Goal: Book appointment/travel/reservation

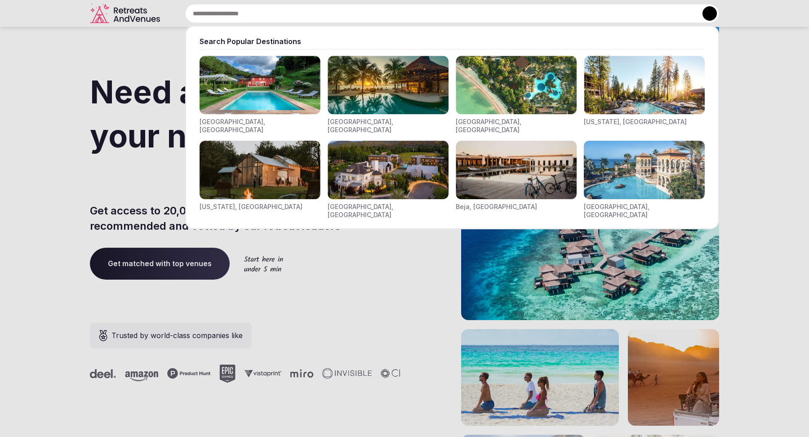
click at [237, 16] on div "Search Popular Destinations [GEOGRAPHIC_DATA], [GEOGRAPHIC_DATA] [GEOGRAPHIC_DA…" at bounding box center [441, 13] width 555 height 19
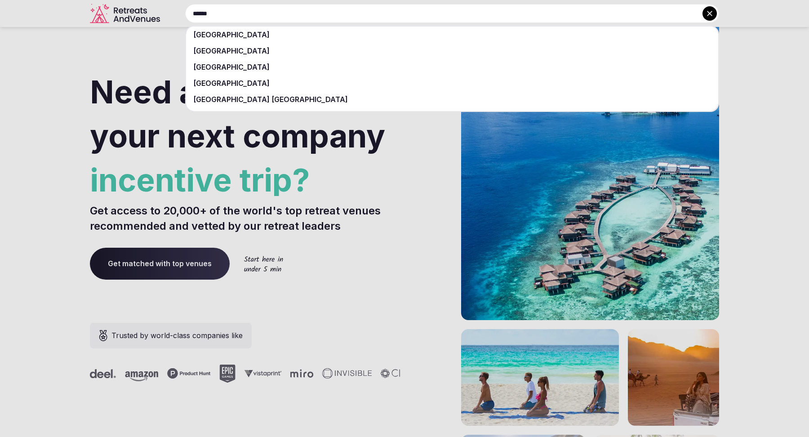
type input "******"
click at [251, 48] on div "[GEOGRAPHIC_DATA]" at bounding box center [452, 51] width 532 height 16
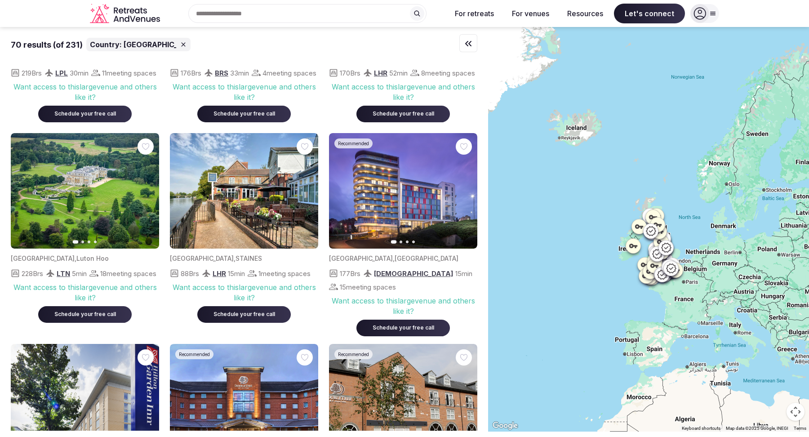
scroll to position [547, 0]
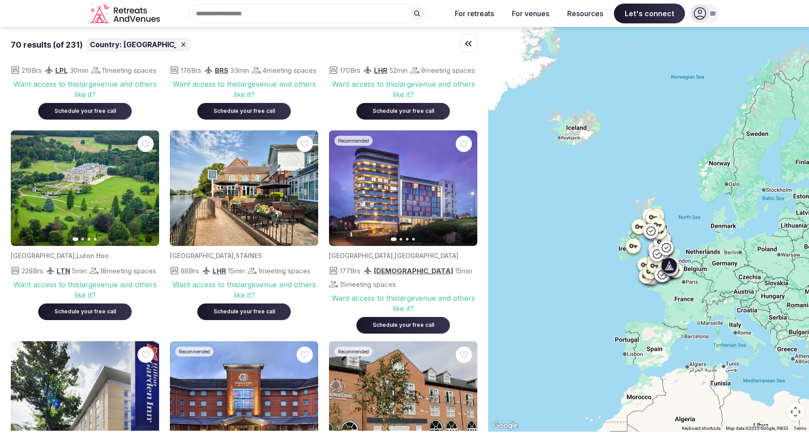
click at [146, 191] on icon "button" at bounding box center [146, 187] width 7 height 7
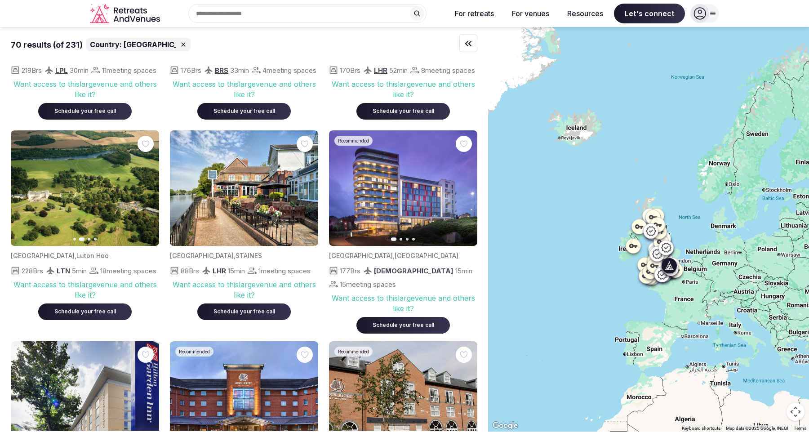
click at [146, 191] on icon "button" at bounding box center [146, 187] width 7 height 7
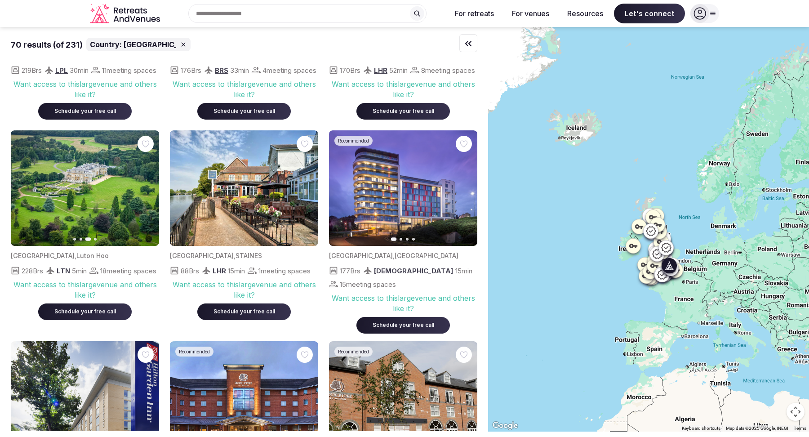
click at [146, 191] on icon "button" at bounding box center [146, 187] width 7 height 7
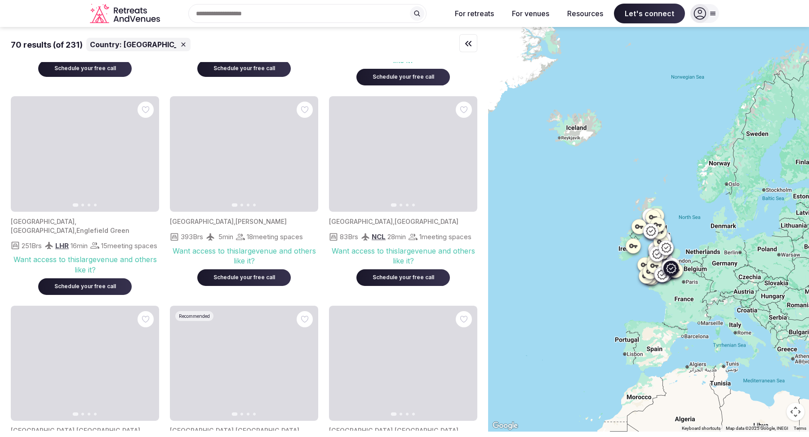
scroll to position [2668, 0]
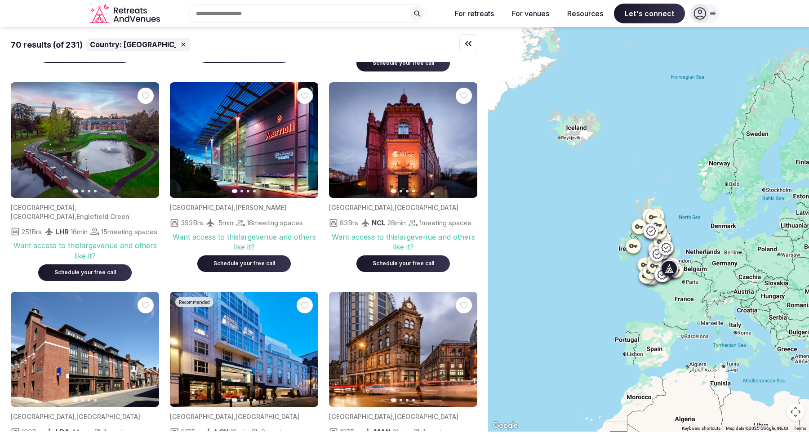
click at [0, 0] on icon "button" at bounding box center [0, 0] width 0 height 0
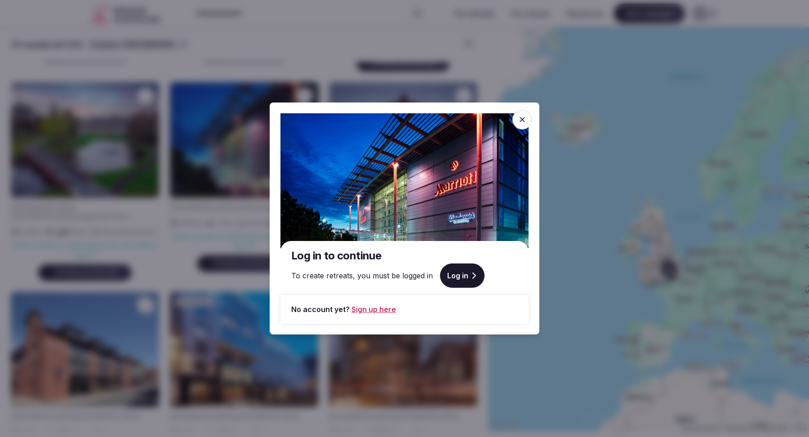
click at [523, 120] on icon at bounding box center [521, 119] width 5 height 5
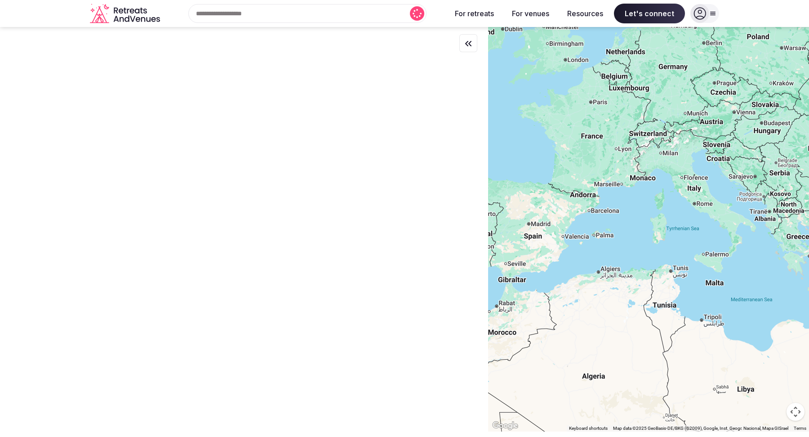
click at [232, 17] on div "Recent searches United Kingdom Search Popular Destinations Toscana, Italy Rivie…" at bounding box center [304, 13] width 280 height 19
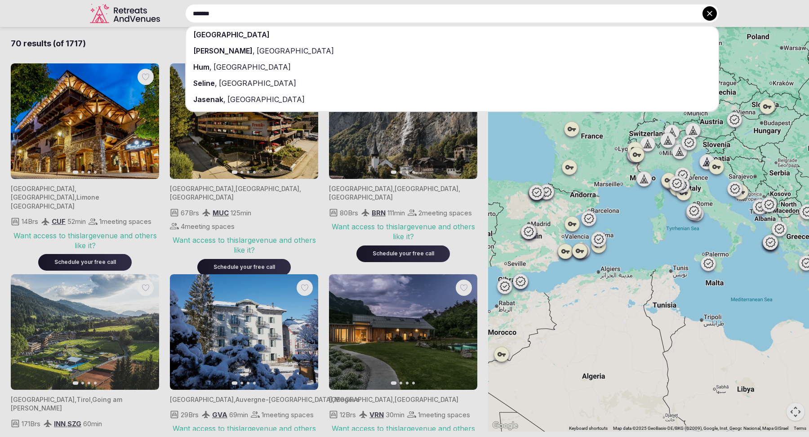
type input "*******"
click at [246, 36] on div "Croatia" at bounding box center [452, 35] width 532 height 16
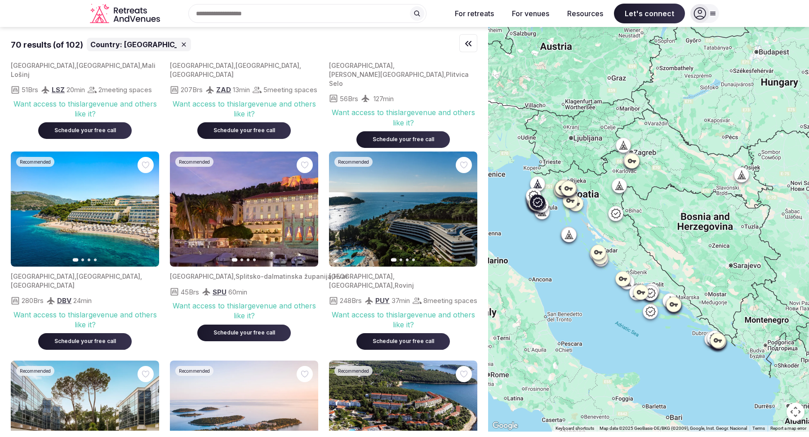
scroll to position [552, 0]
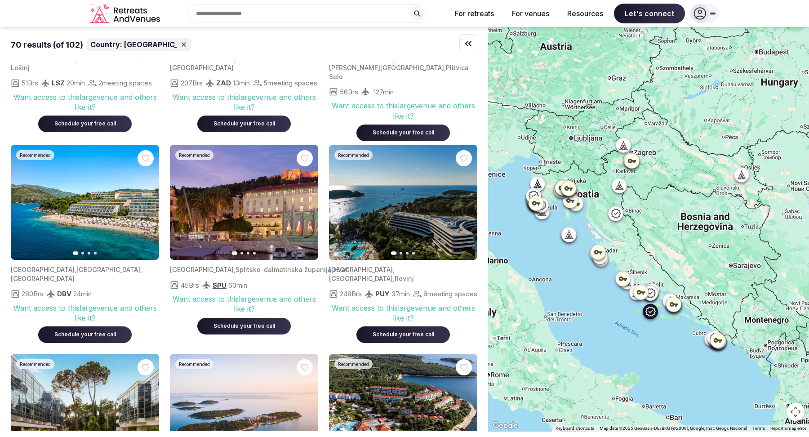
click at [0, 0] on icon "button" at bounding box center [0, 0] width 0 height 0
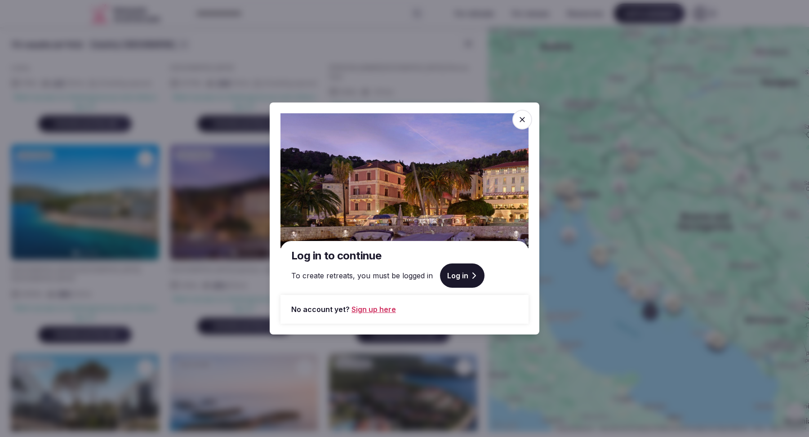
click at [523, 117] on icon at bounding box center [522, 119] width 9 height 9
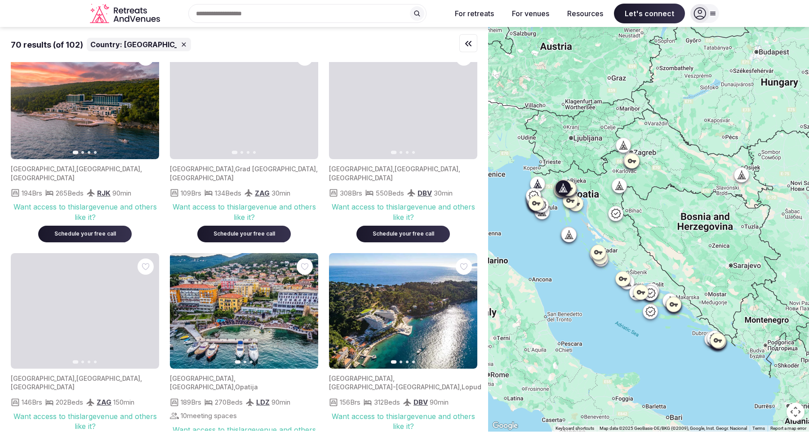
scroll to position [2951, 0]
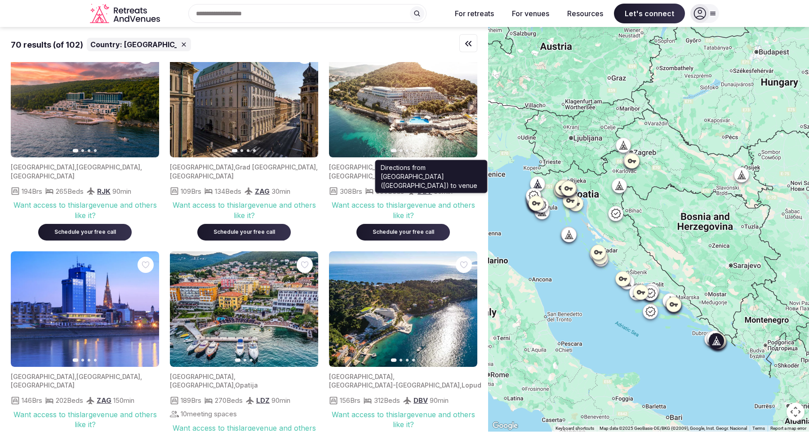
click at [421, 191] on div "DBV 30 min" at bounding box center [430, 191] width 46 height 11
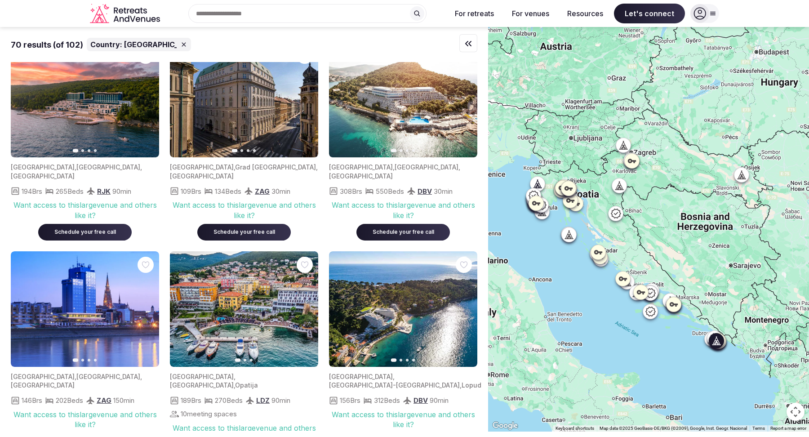
click at [416, 191] on icon at bounding box center [411, 190] width 9 height 9
click at [427, 191] on span "DBV" at bounding box center [424, 191] width 14 height 9
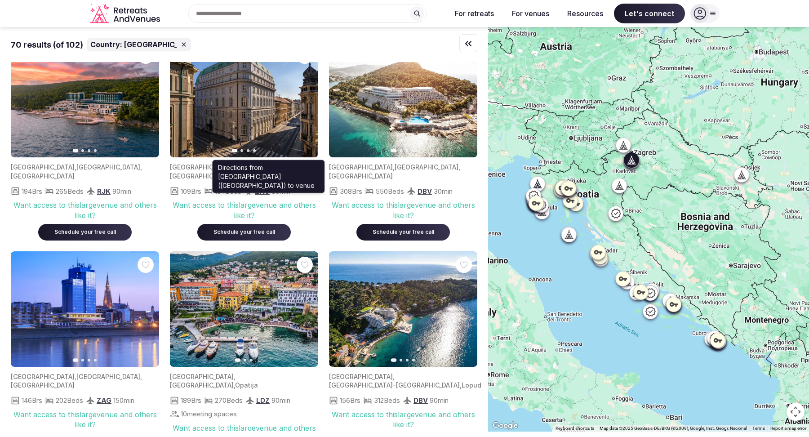
click at [266, 187] on span "ZAG" at bounding box center [262, 191] width 15 height 9
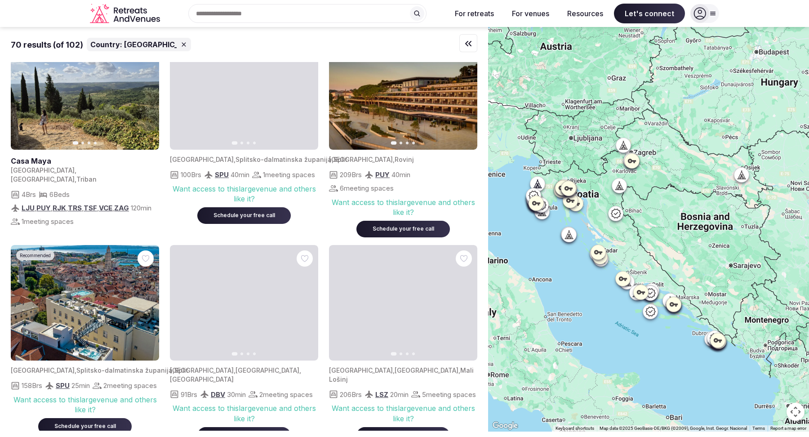
scroll to position [0, 0]
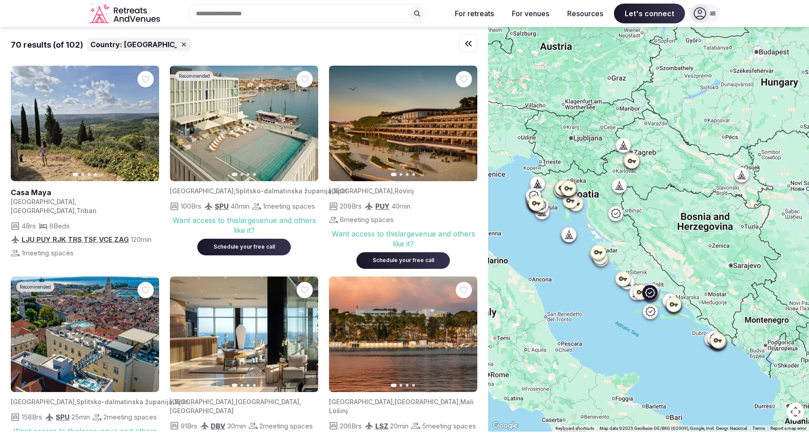
click at [0, 0] on icon "button" at bounding box center [0, 0] width 0 height 0
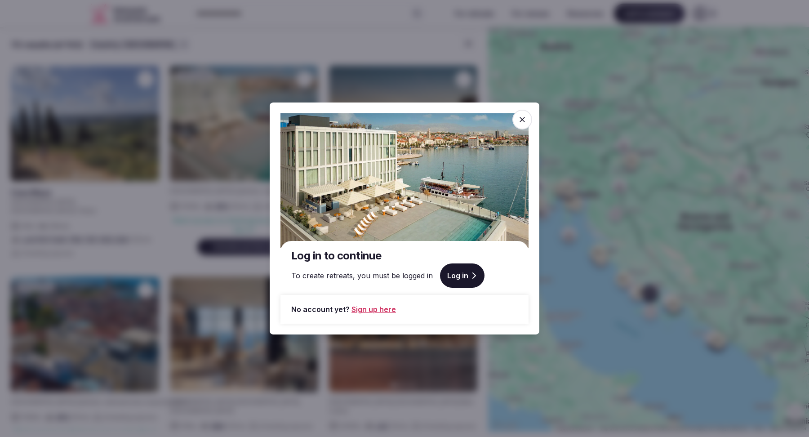
click at [519, 121] on icon at bounding box center [521, 119] width 5 height 5
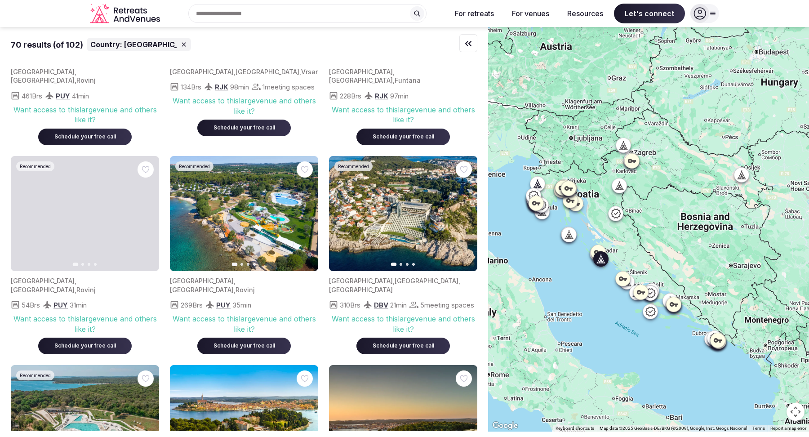
scroll to position [1221, 0]
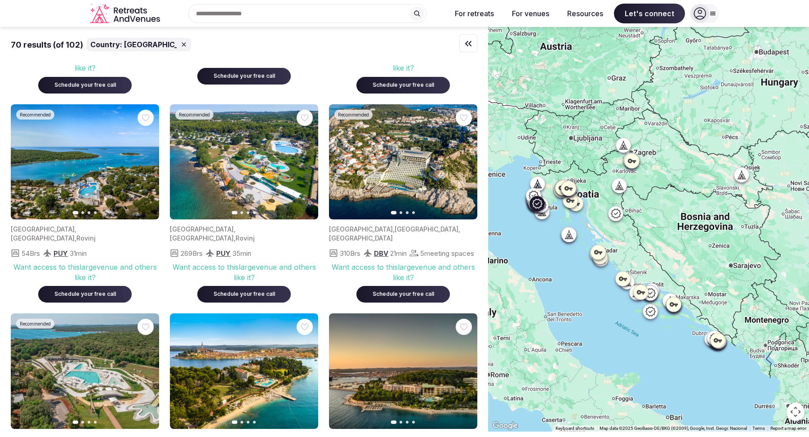
click at [310, 163] on button "Next slide" at bounding box center [305, 162] width 14 height 14
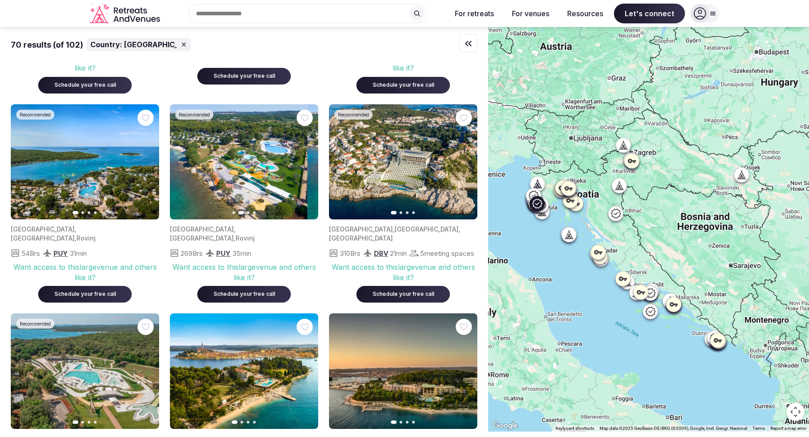
click at [310, 163] on button "Next slide" at bounding box center [305, 162] width 14 height 14
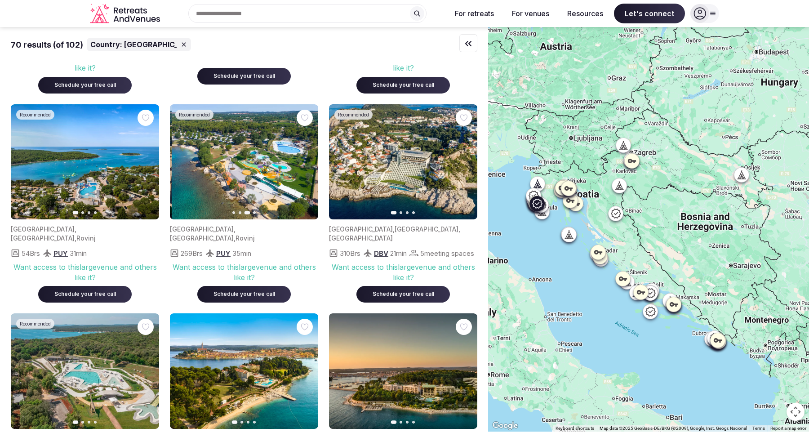
click at [310, 163] on button "Next slide" at bounding box center [305, 162] width 14 height 14
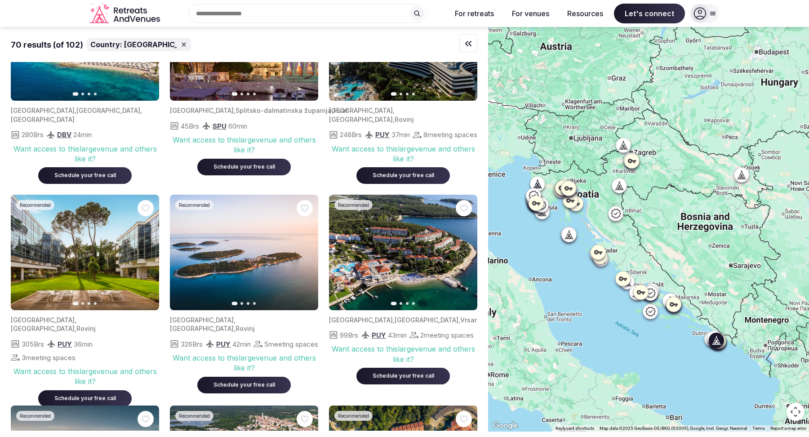
scroll to position [0, 0]
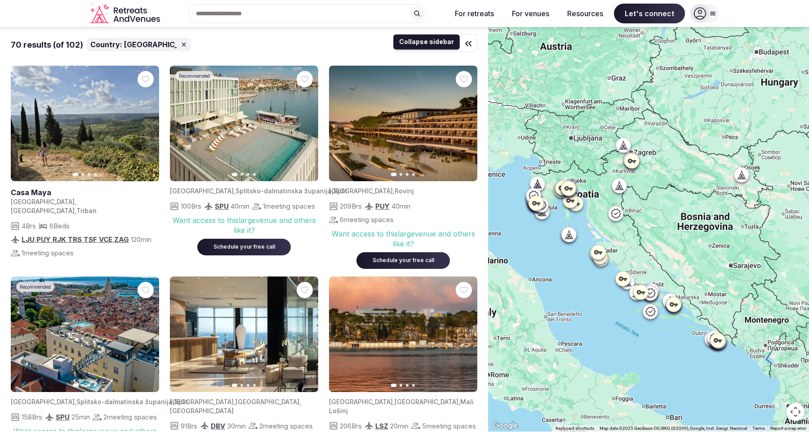
click at [465, 44] on icon "button" at bounding box center [468, 43] width 11 height 11
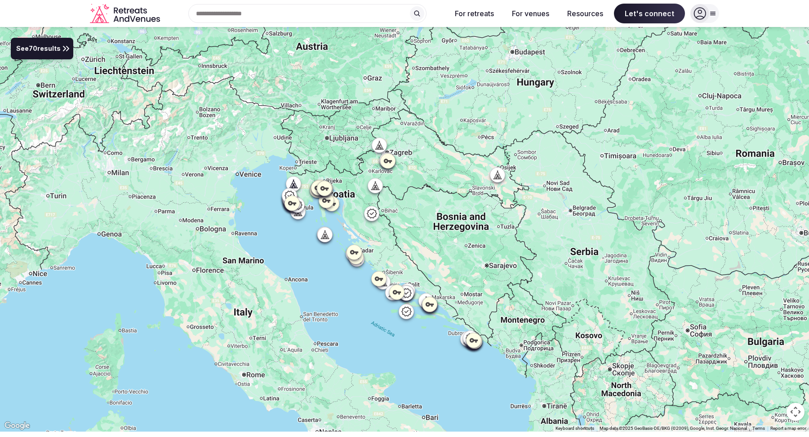
click at [48, 57] on button "See 70 results" at bounding box center [42, 49] width 62 height 22
